Goal: Use online tool/utility: Utilize a website feature to perform a specific function

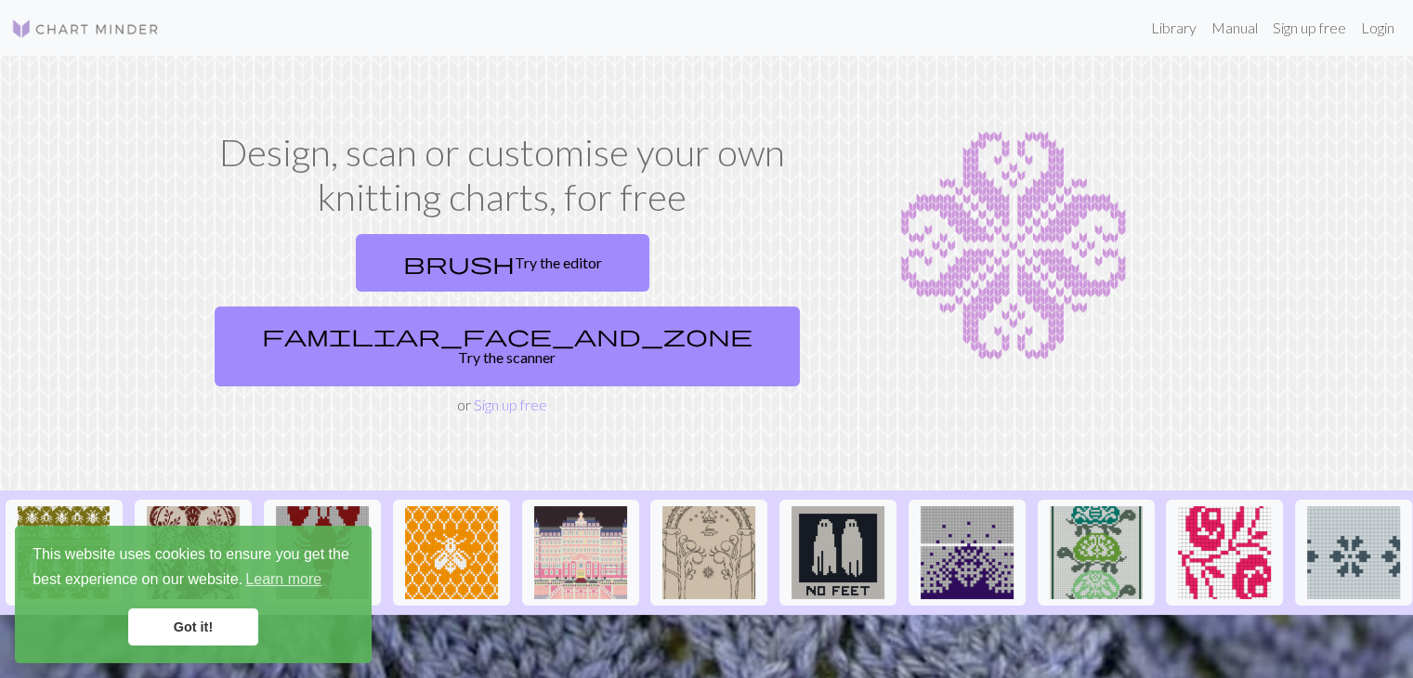
click at [208, 632] on link "Got it!" at bounding box center [193, 627] width 130 height 37
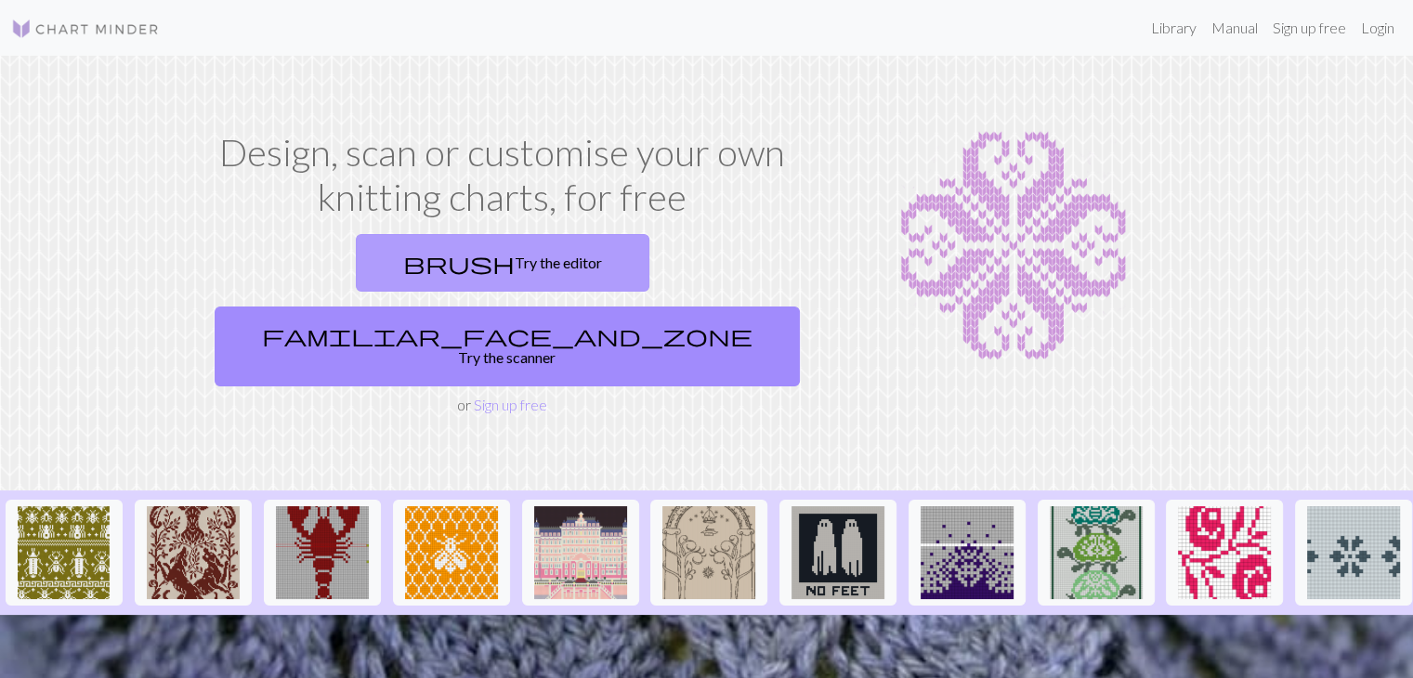
click at [357, 265] on link "brush Try the editor" at bounding box center [503, 263] width 294 height 58
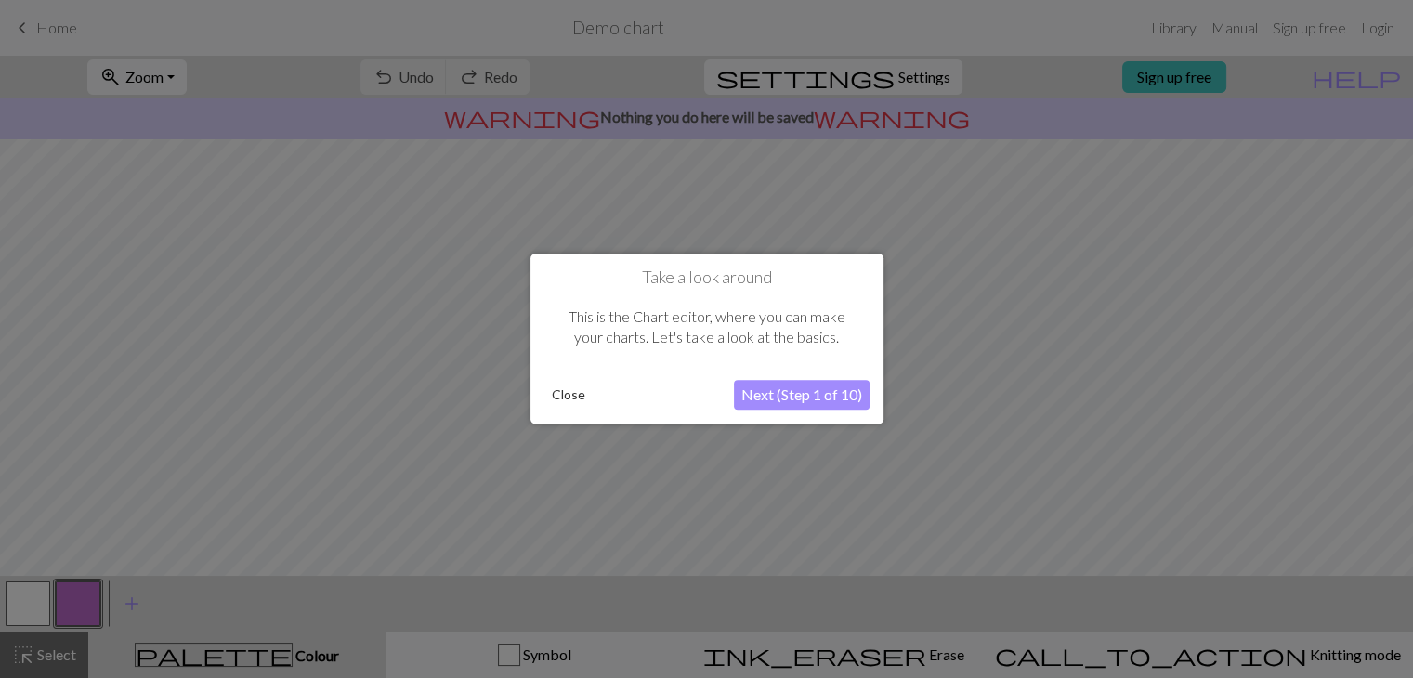
click at [571, 402] on button "Close" at bounding box center [568, 396] width 48 height 28
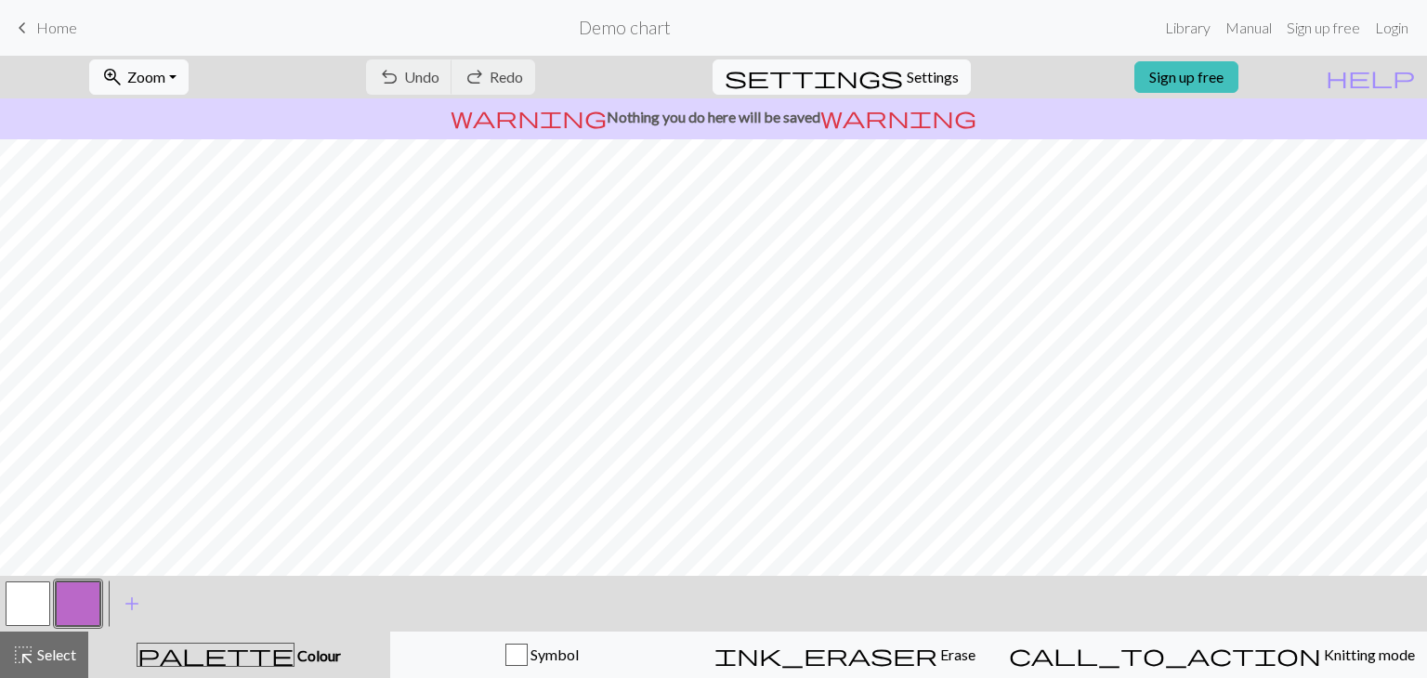
click at [37, 28] on span "Home" at bounding box center [56, 28] width 41 height 18
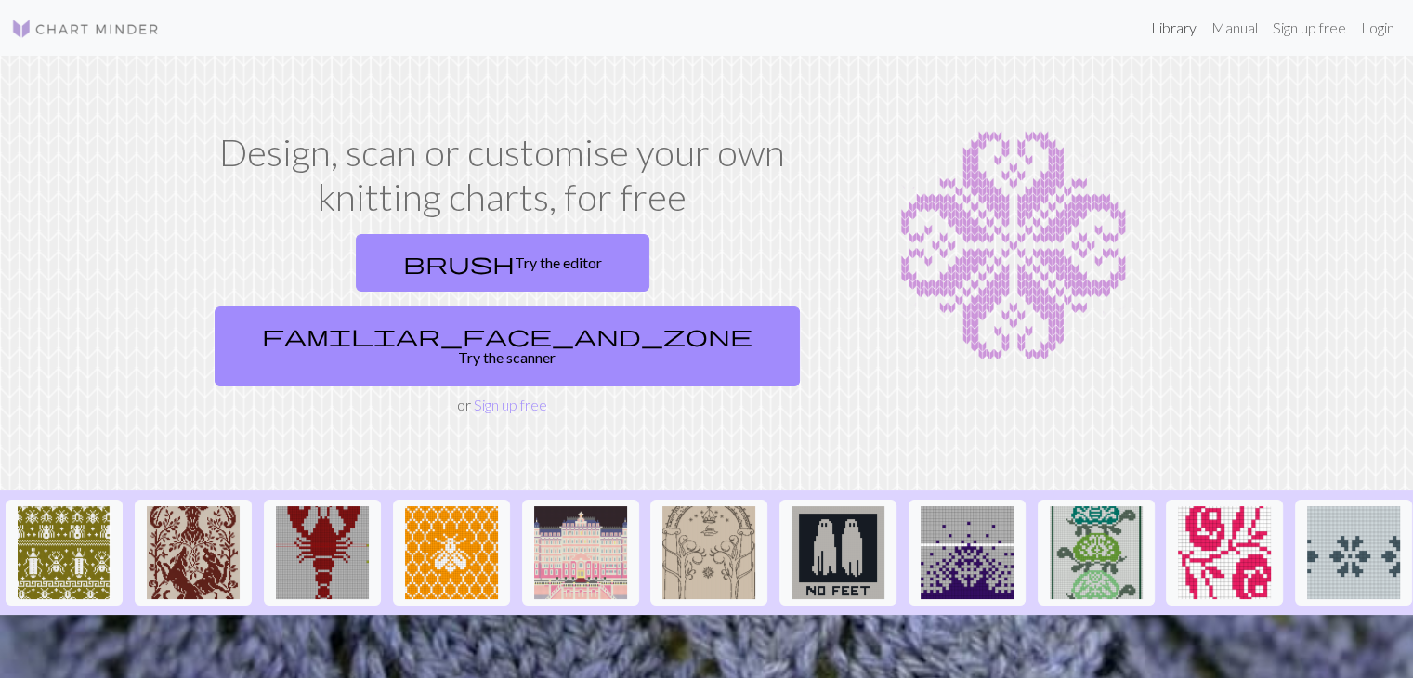
click at [1145, 29] on link "Library" at bounding box center [1174, 27] width 60 height 37
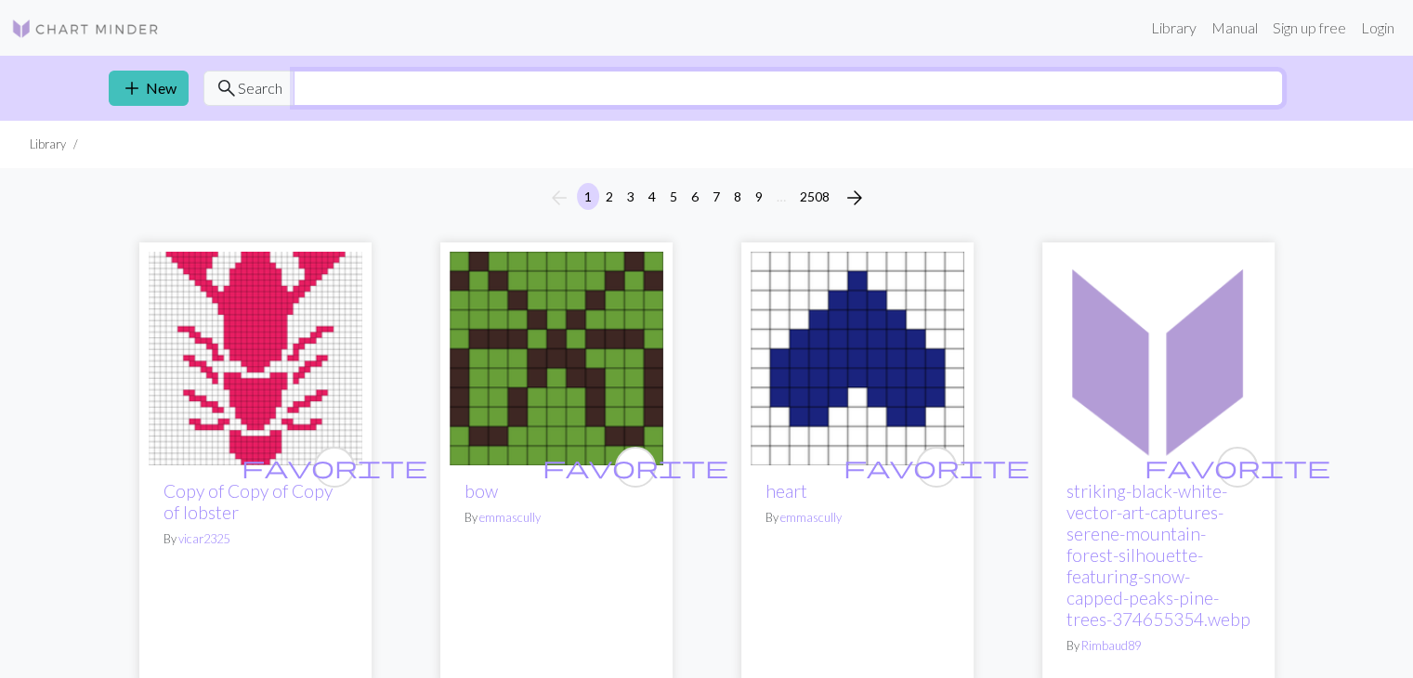
click at [398, 87] on input "text" at bounding box center [788, 88] width 989 height 35
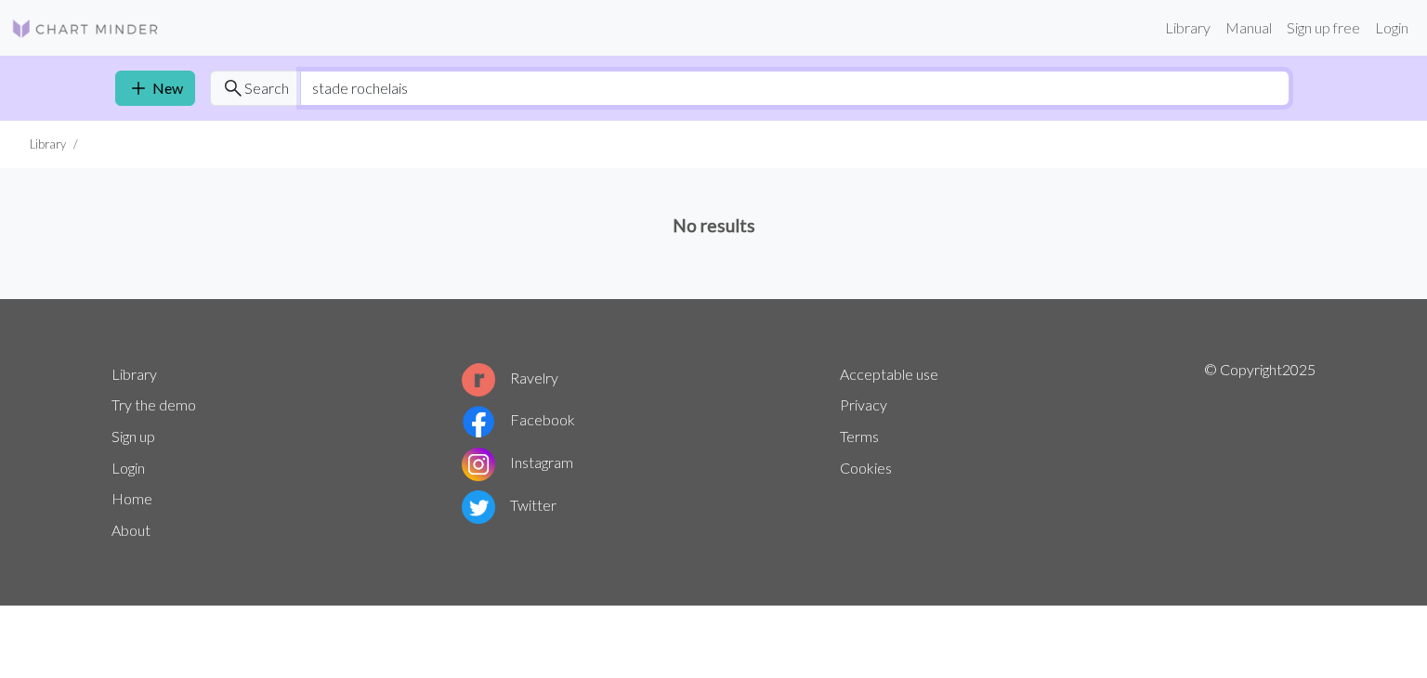
click at [427, 94] on input "stade rochelais" at bounding box center [794, 88] width 989 height 35
type input "s"
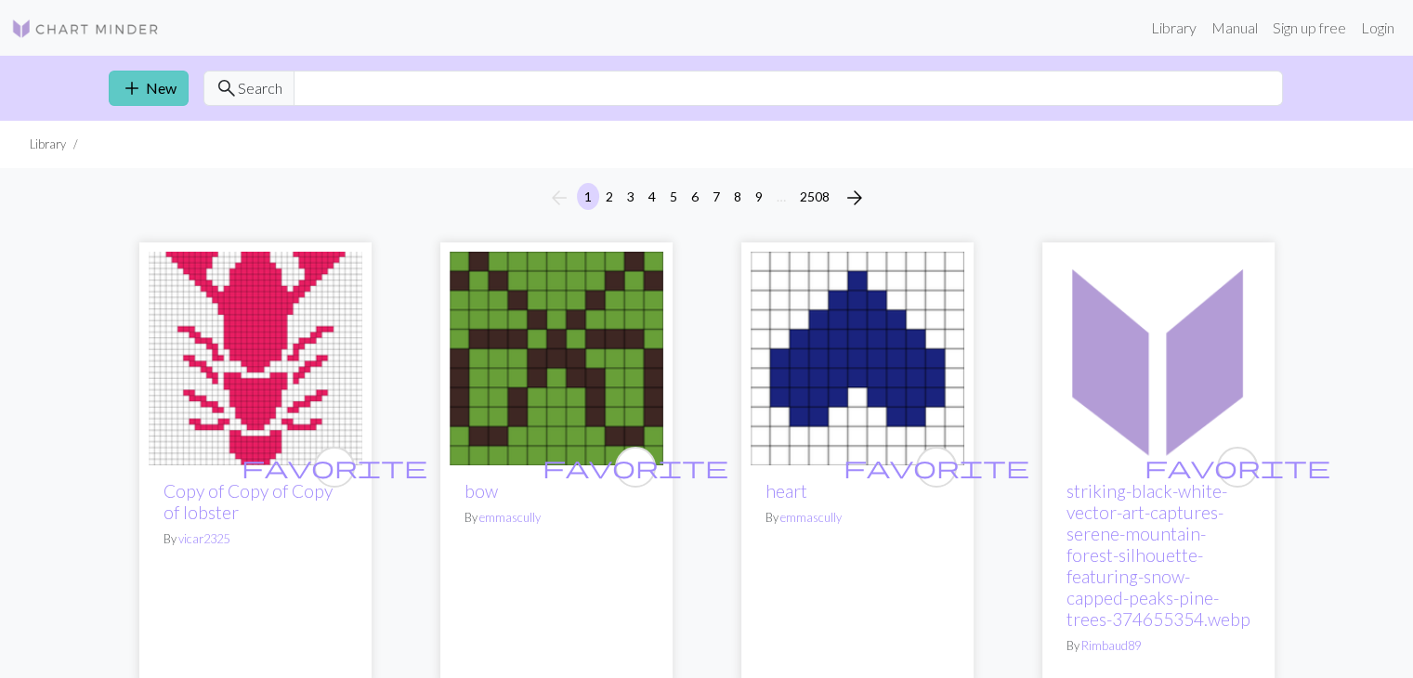
click at [109, 83] on link "add New" at bounding box center [149, 88] width 80 height 35
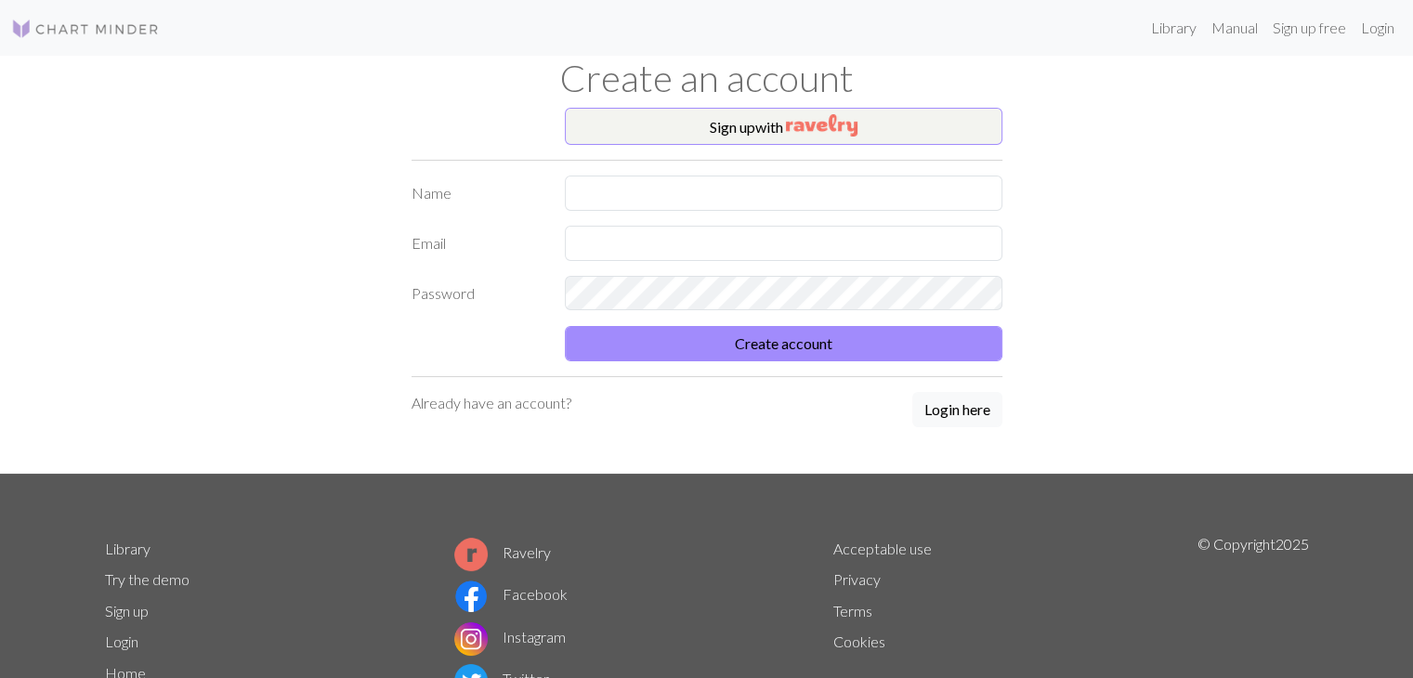
click at [28, 21] on img at bounding box center [85, 29] width 149 height 22
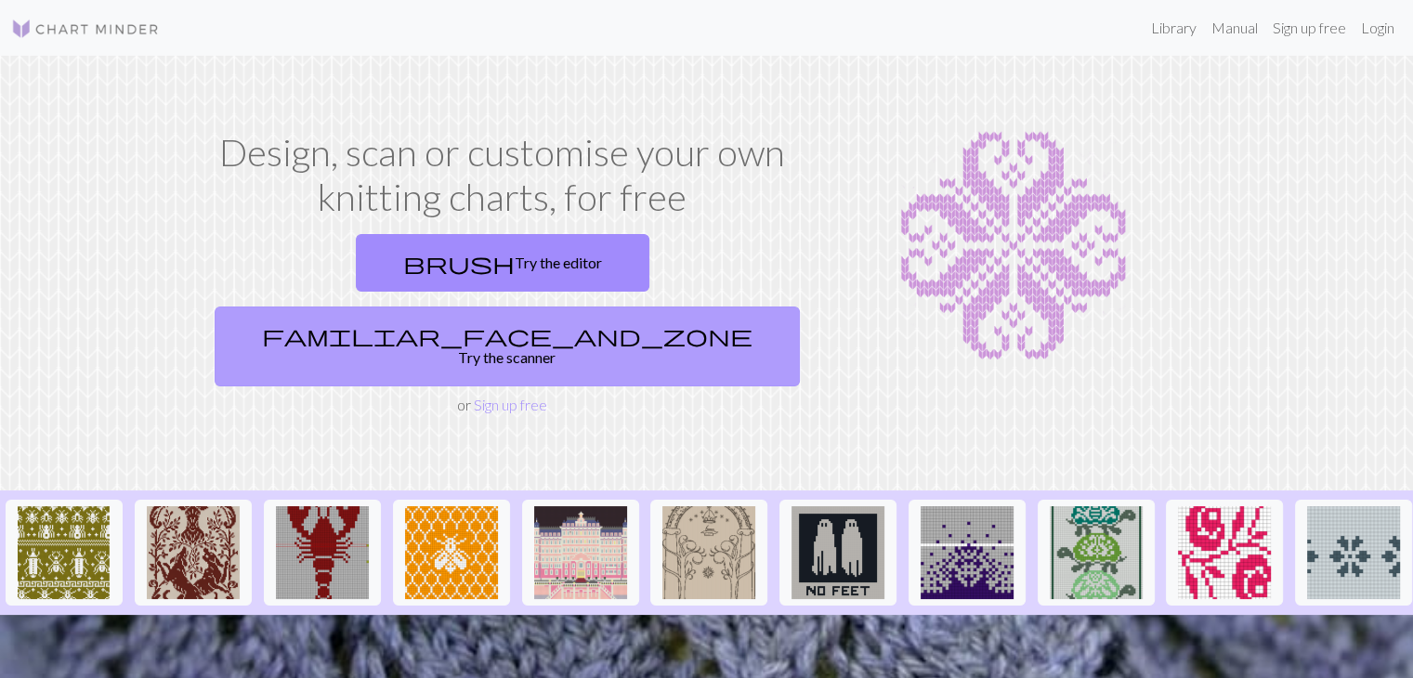
click at [708, 307] on link "familiar_face_and_zone Try the scanner" at bounding box center [507, 347] width 585 height 80
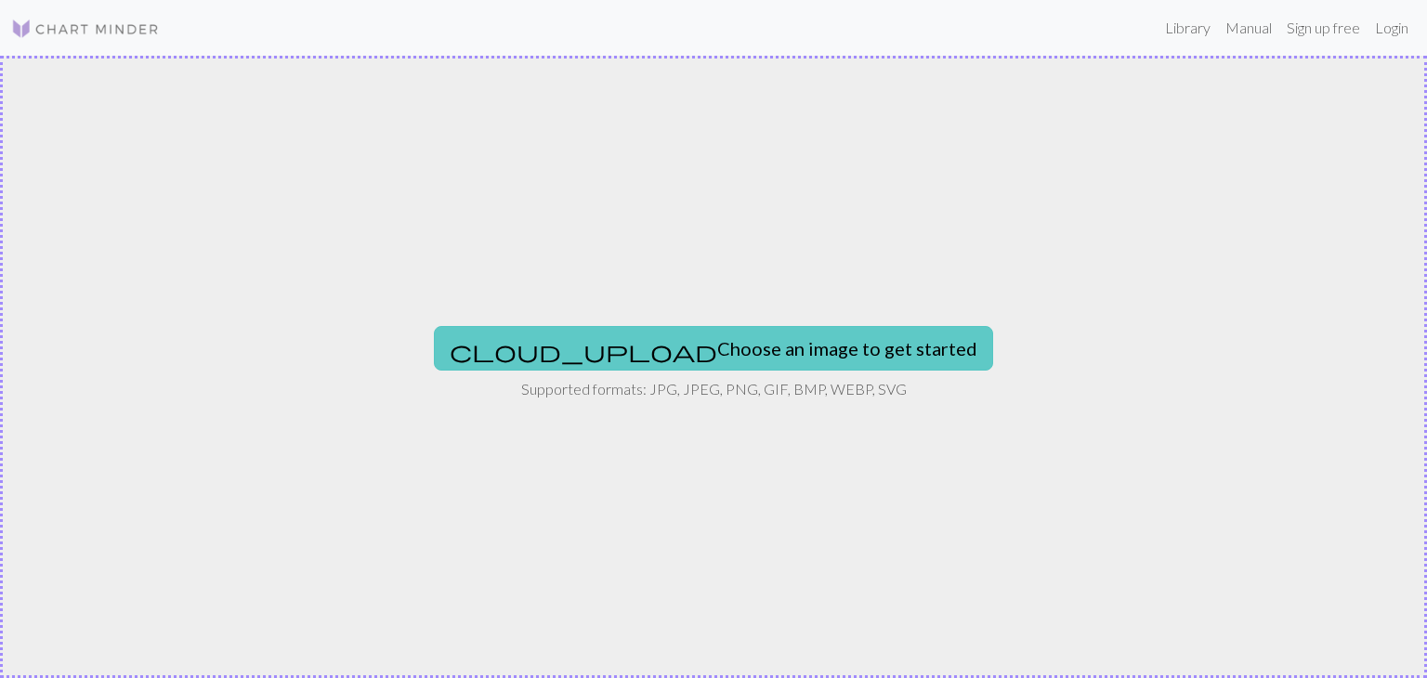
click at [725, 343] on button "cloud_upload Choose an image to get started" at bounding box center [713, 348] width 559 height 45
